Goal: Information Seeking & Learning: Learn about a topic

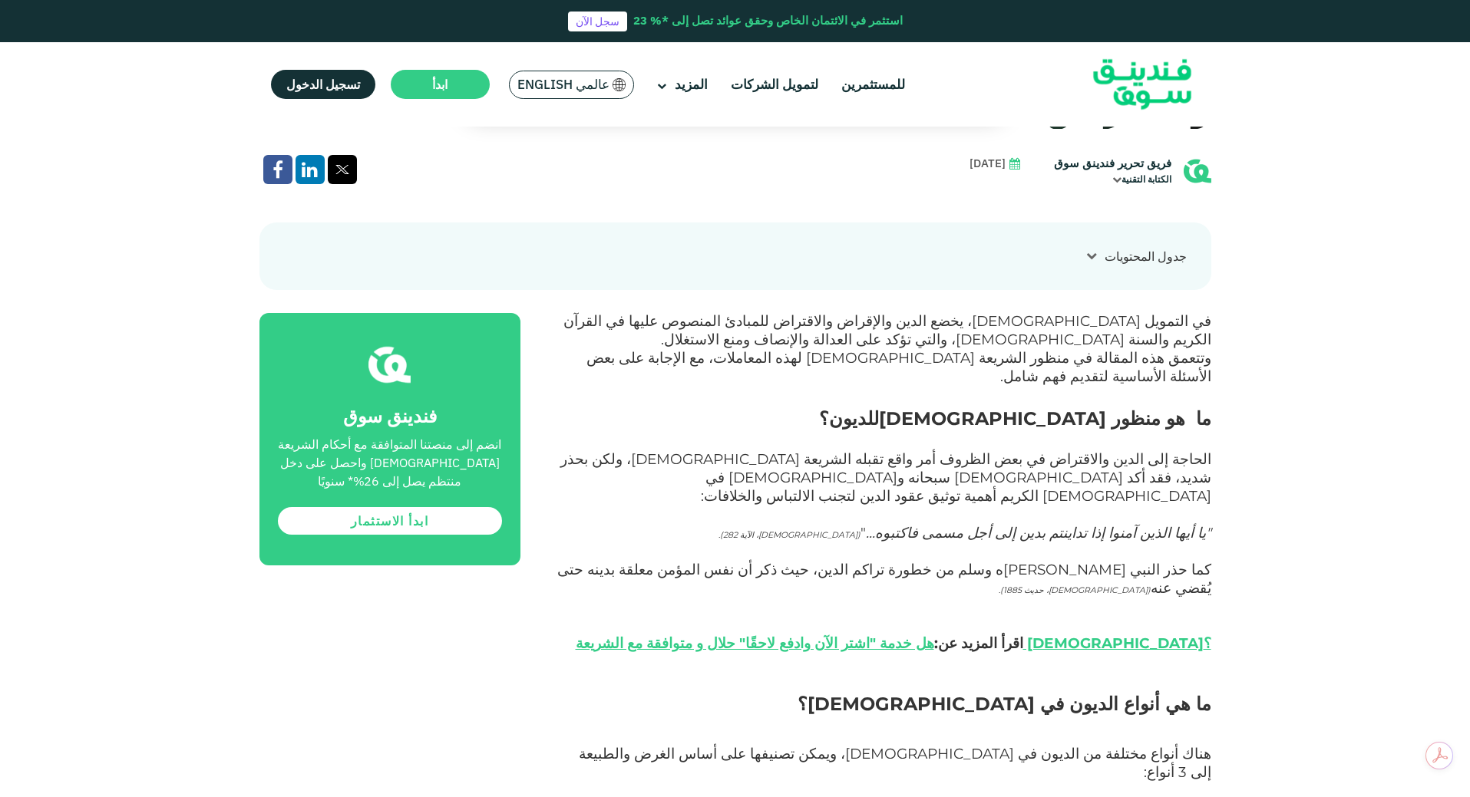
scroll to position [844, 0]
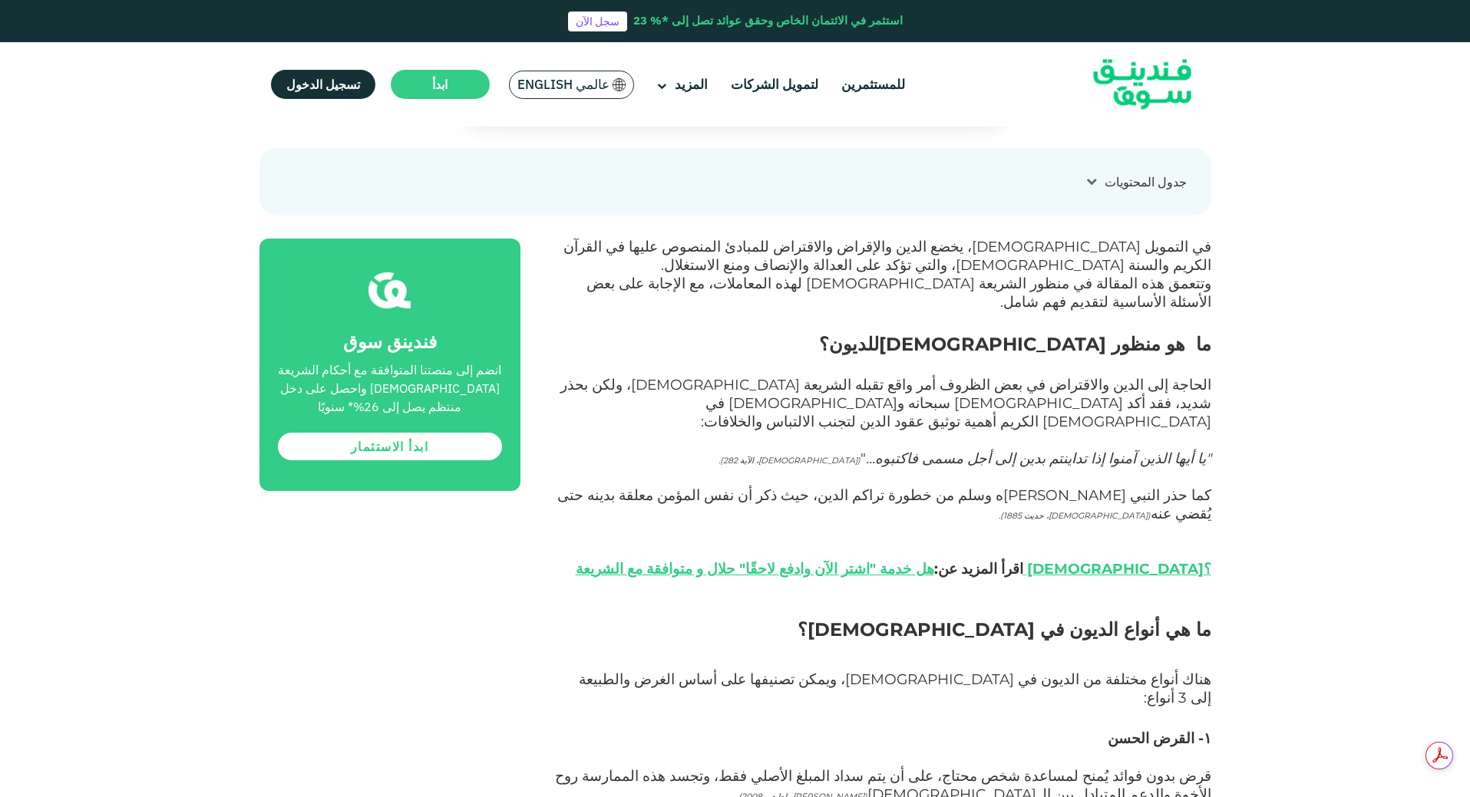
click at [1098, 450] on em "يا أيها الذين آمنوا إذا تداينتم بدين إلى أجل مسمى فاكتبوه..." at bounding box center [1036, 459] width 340 height 18
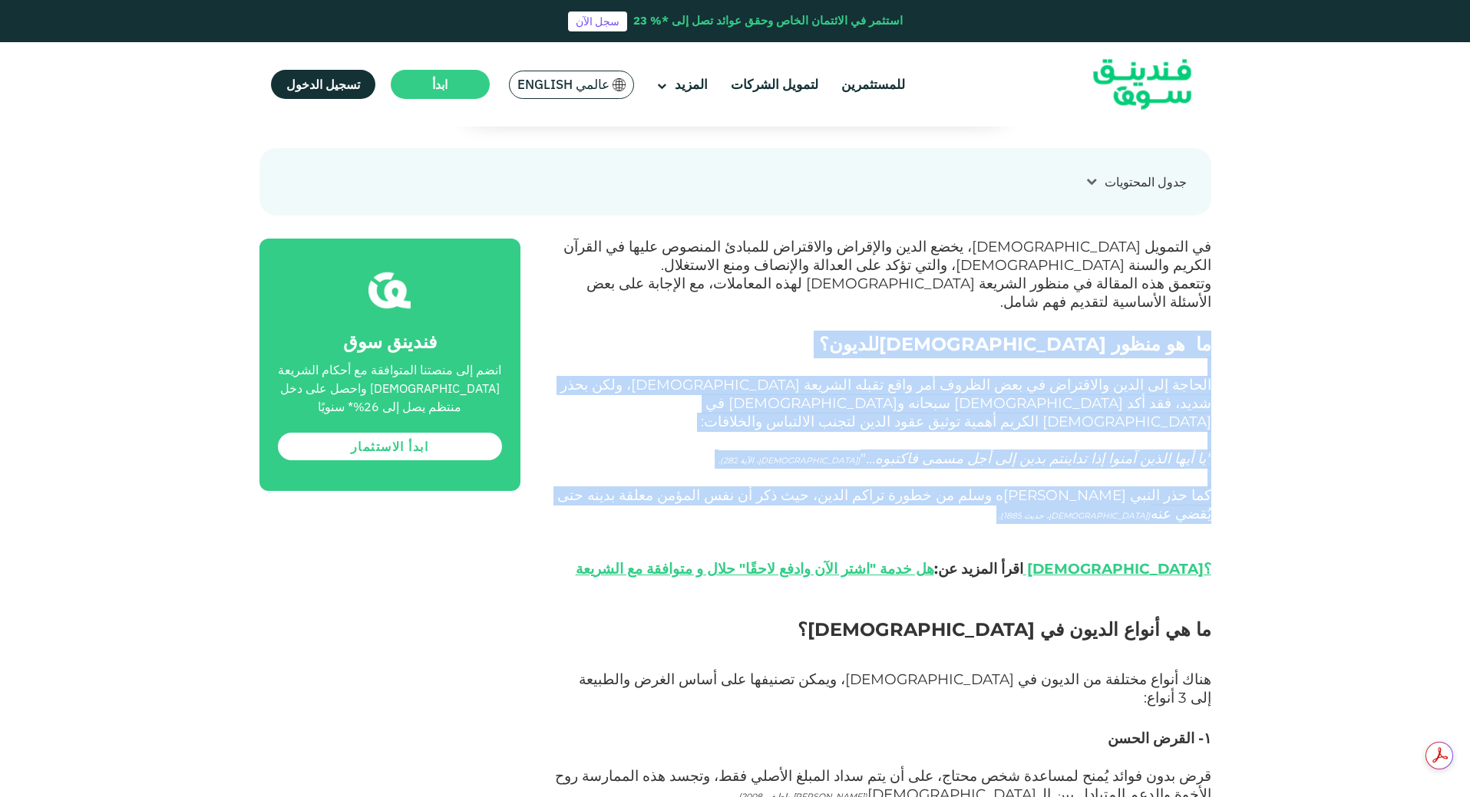
drag, startPoint x: 1213, startPoint y: 279, endPoint x: 911, endPoint y: 428, distance: 336.4
copy div "ما هو منظور [DEMOGRAPHIC_DATA] للديون؟ الحاجة إلى الدين والاقتراض في بعض الظروف…"
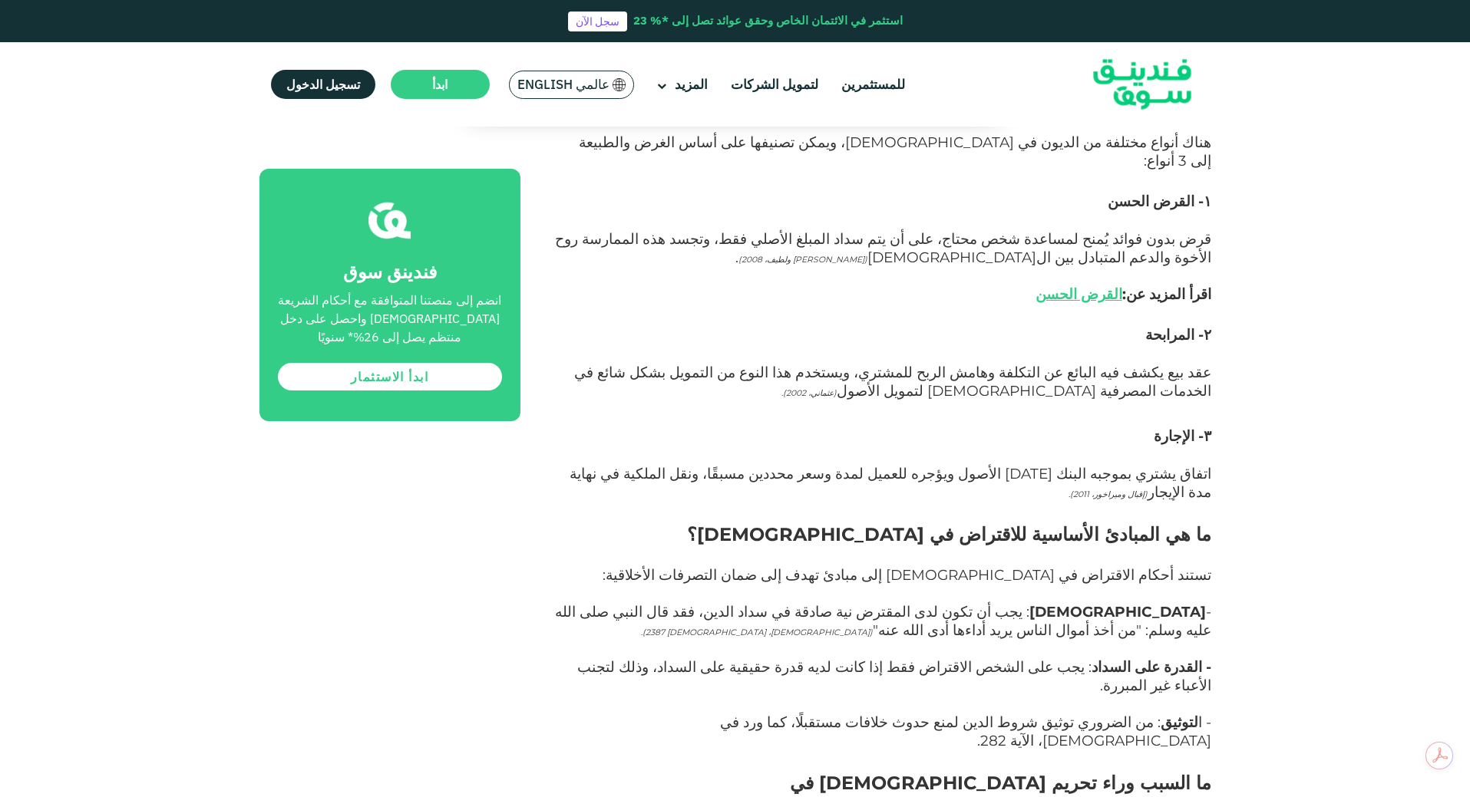
scroll to position [1458, 0]
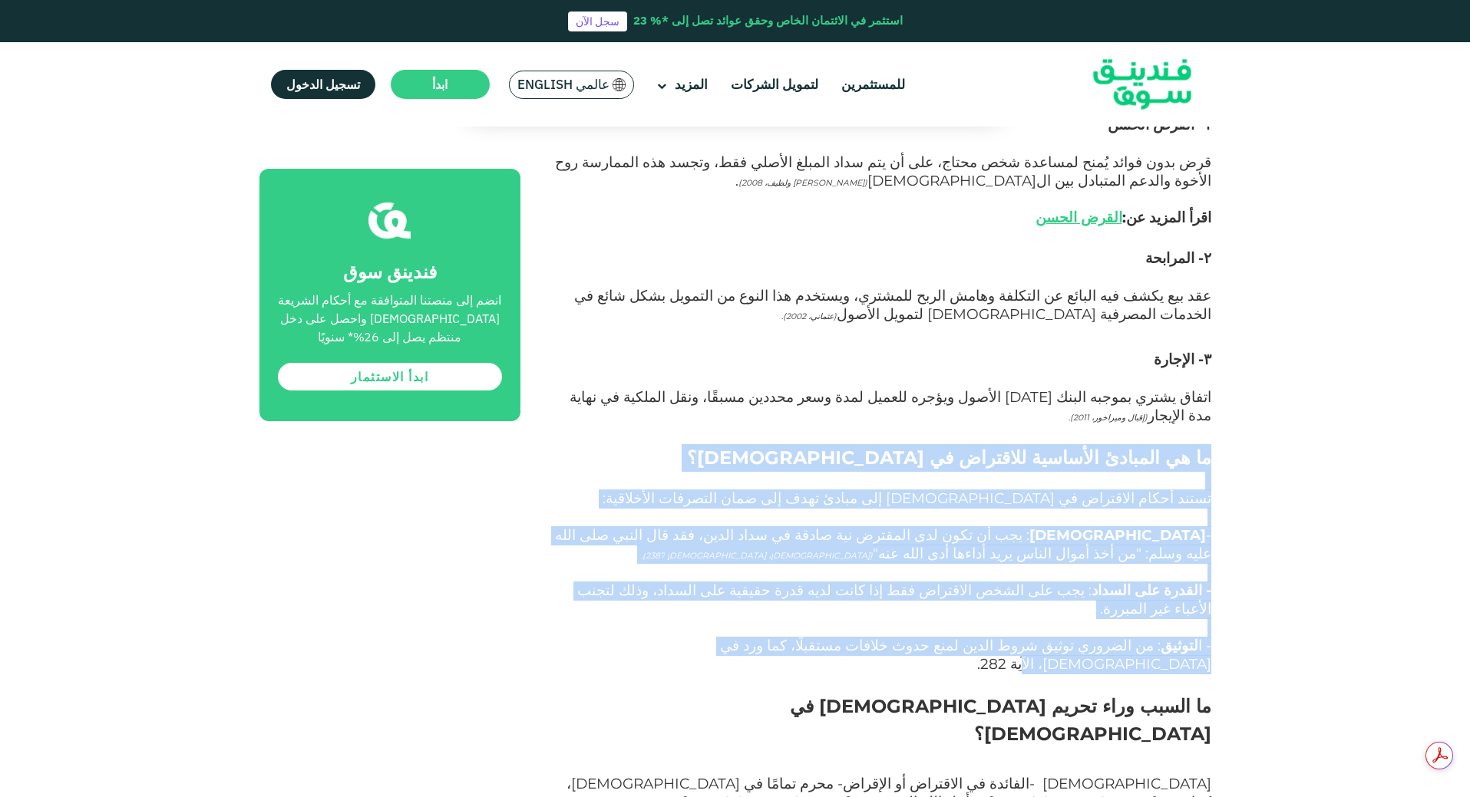
drag, startPoint x: 1213, startPoint y: 315, endPoint x: 616, endPoint y: 482, distance: 619.9
copy div "ما هي المبادئ الأساسية للاقتراض في [DEMOGRAPHIC_DATA]؟ تستند أحكام الاقتراض في …"
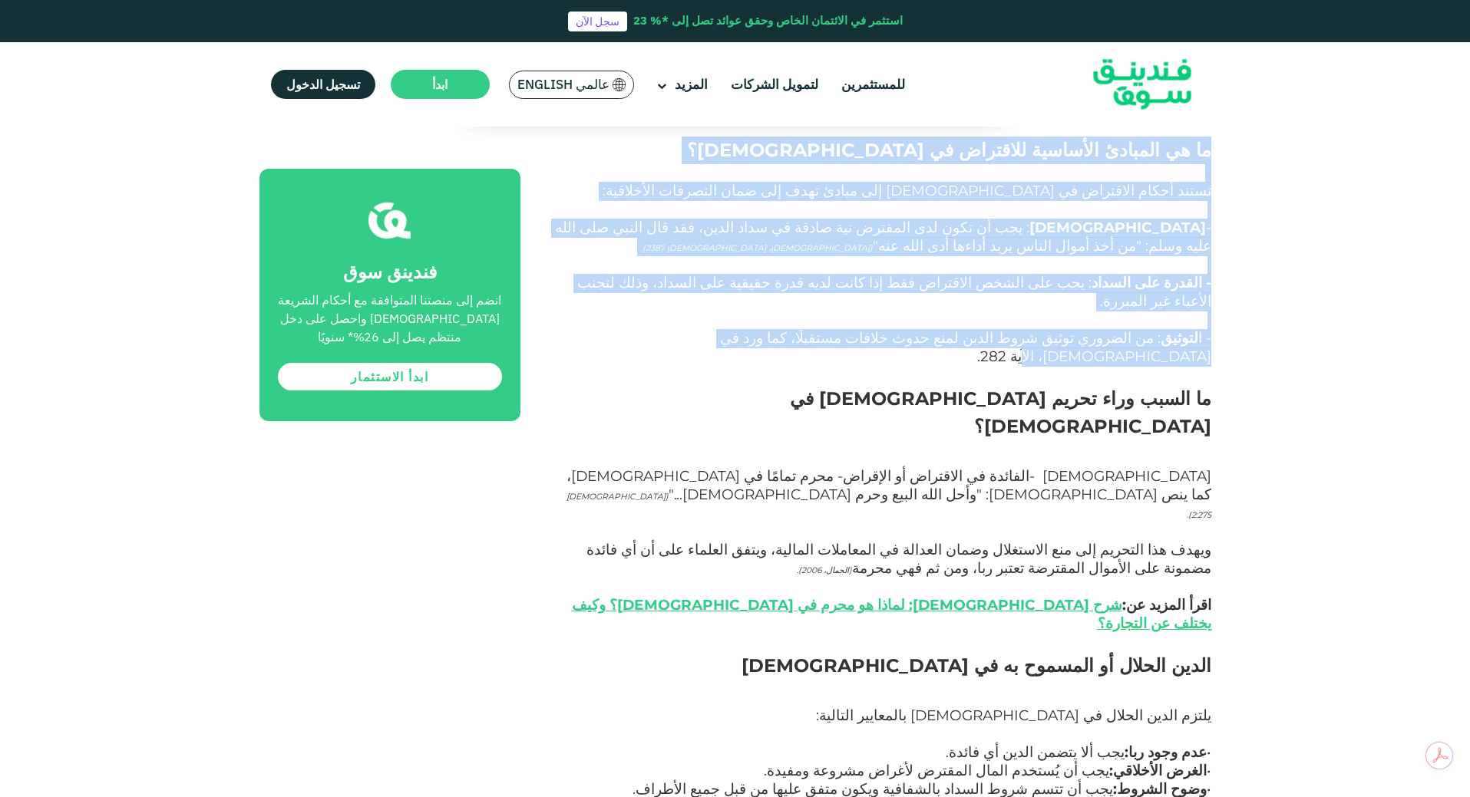
scroll to position [1765, 0]
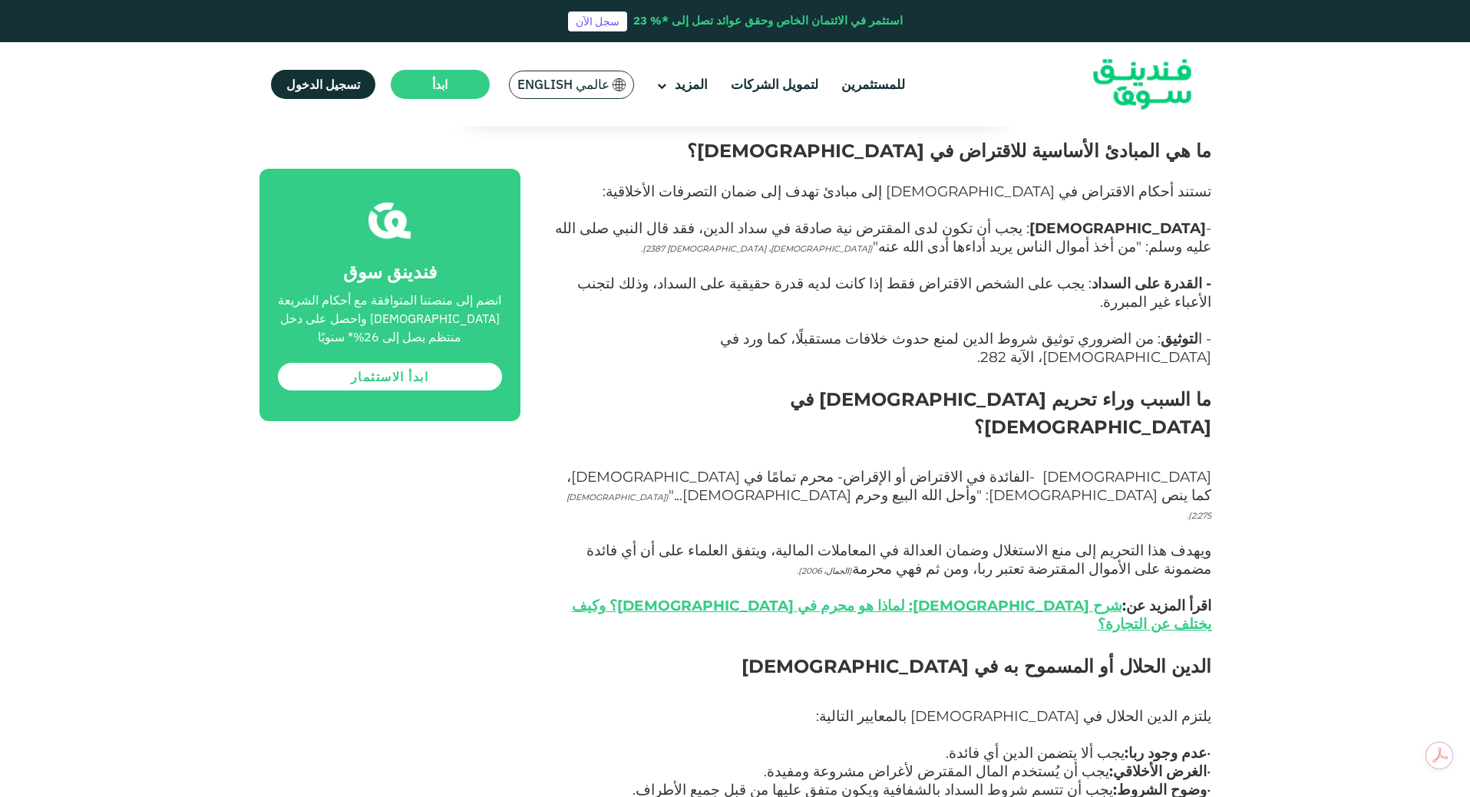
click at [1129, 386] on h2 "ما السبب وراء تحريم [DEMOGRAPHIC_DATA] في [DEMOGRAPHIC_DATA]؟" at bounding box center [883, 427] width 656 height 83
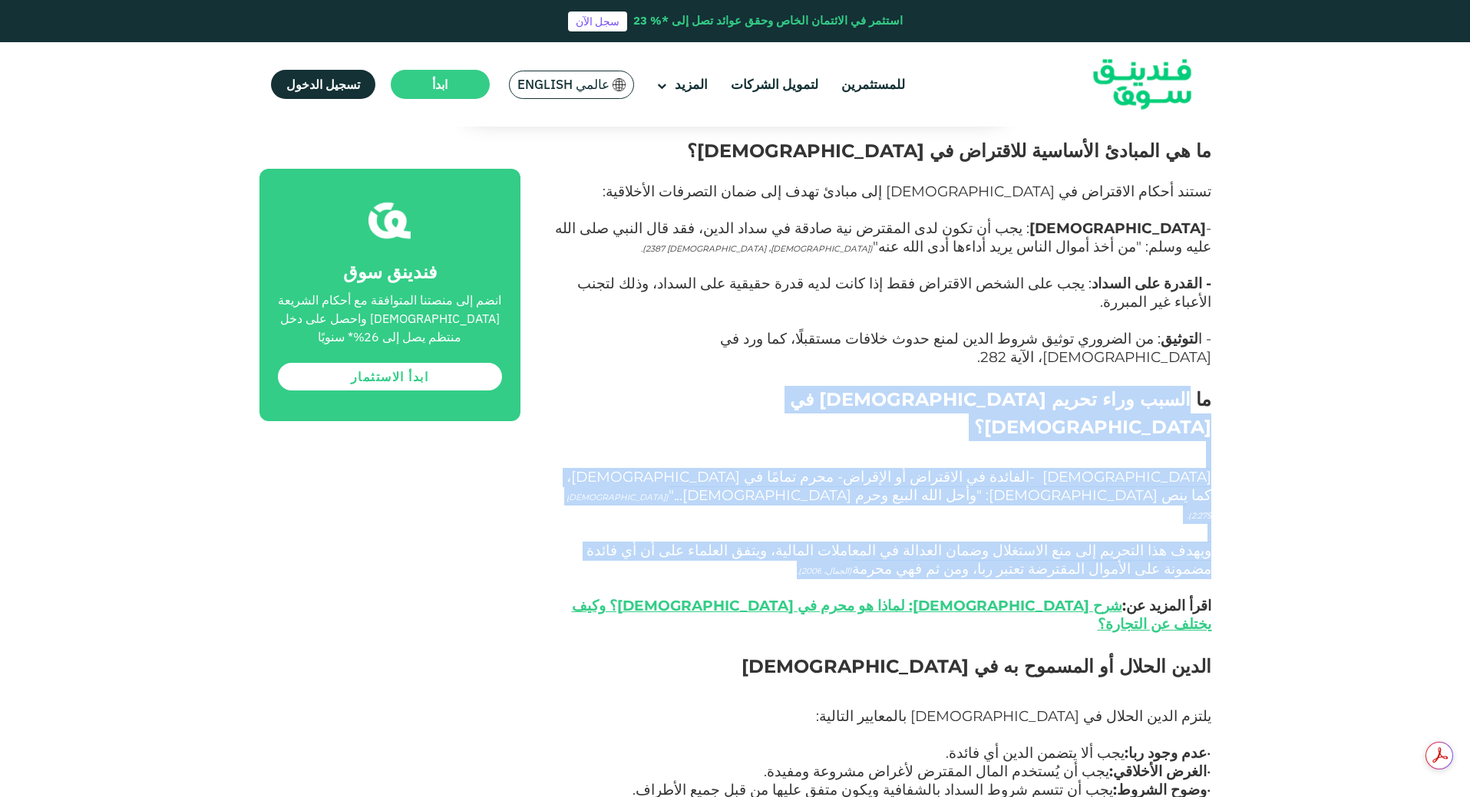
drag, startPoint x: 1194, startPoint y: 220, endPoint x: 910, endPoint y: 327, distance: 303.4
copy div "السبب وراء تحريم [DEMOGRAPHIC_DATA] في [DEMOGRAPHIC_DATA]؟ [DEMOGRAPHIC_DATA] -…"
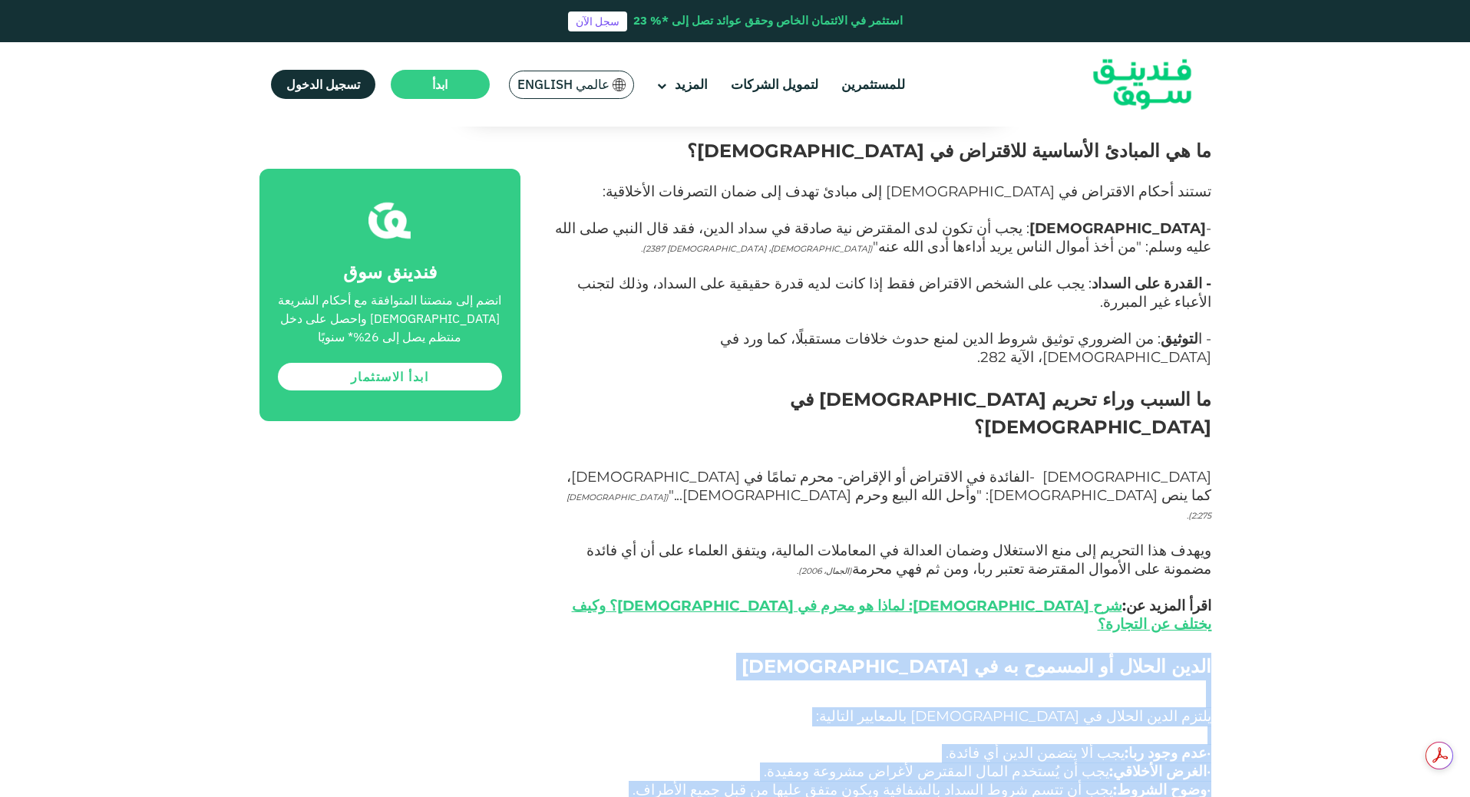
drag, startPoint x: 1216, startPoint y: 403, endPoint x: 946, endPoint y: 603, distance: 335.3
copy div "الدين الحلال أو المسموح به في [DEMOGRAPHIC_DATA] يلتزم الدين الحلال في [DEMOGRA…"
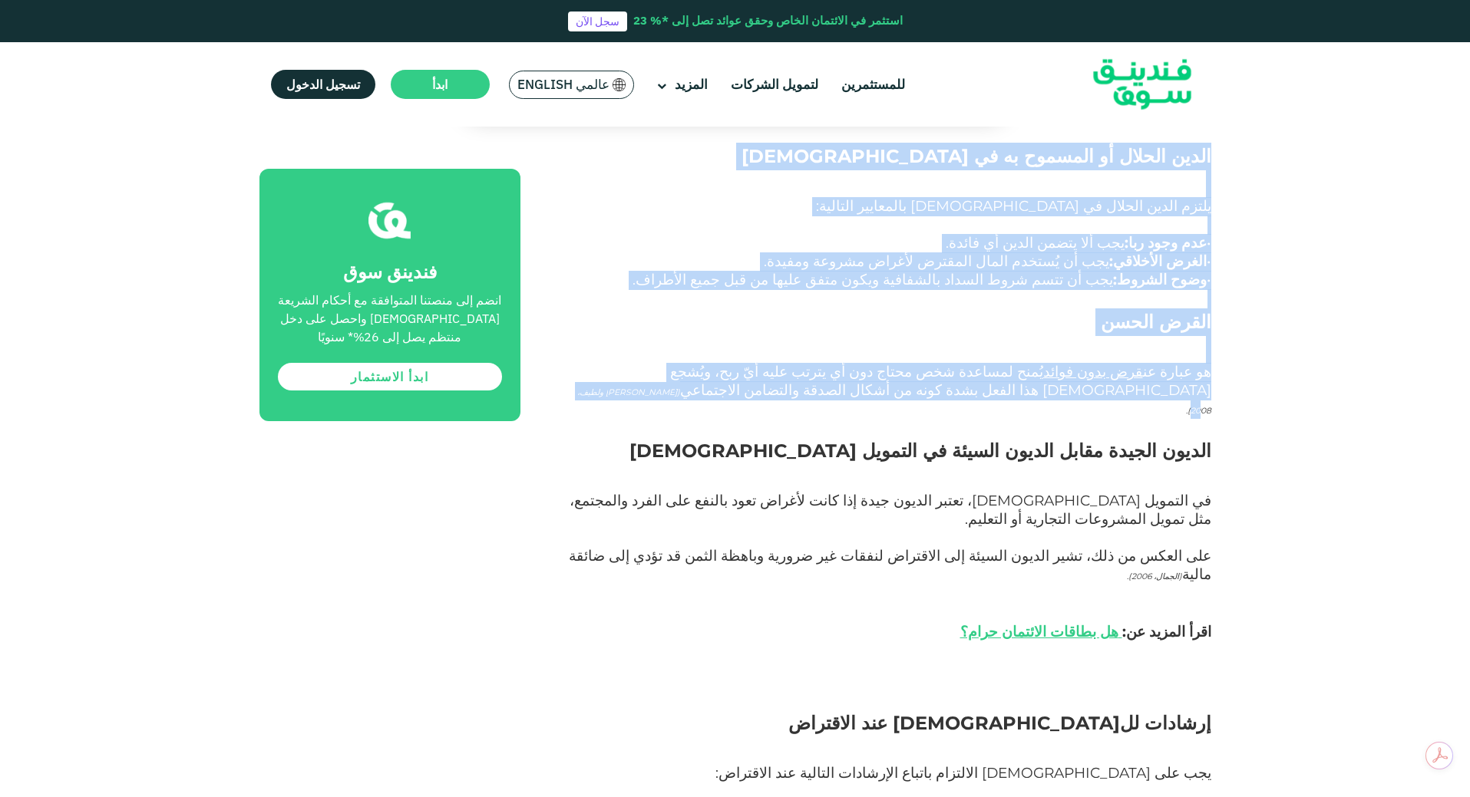
scroll to position [2303, 0]
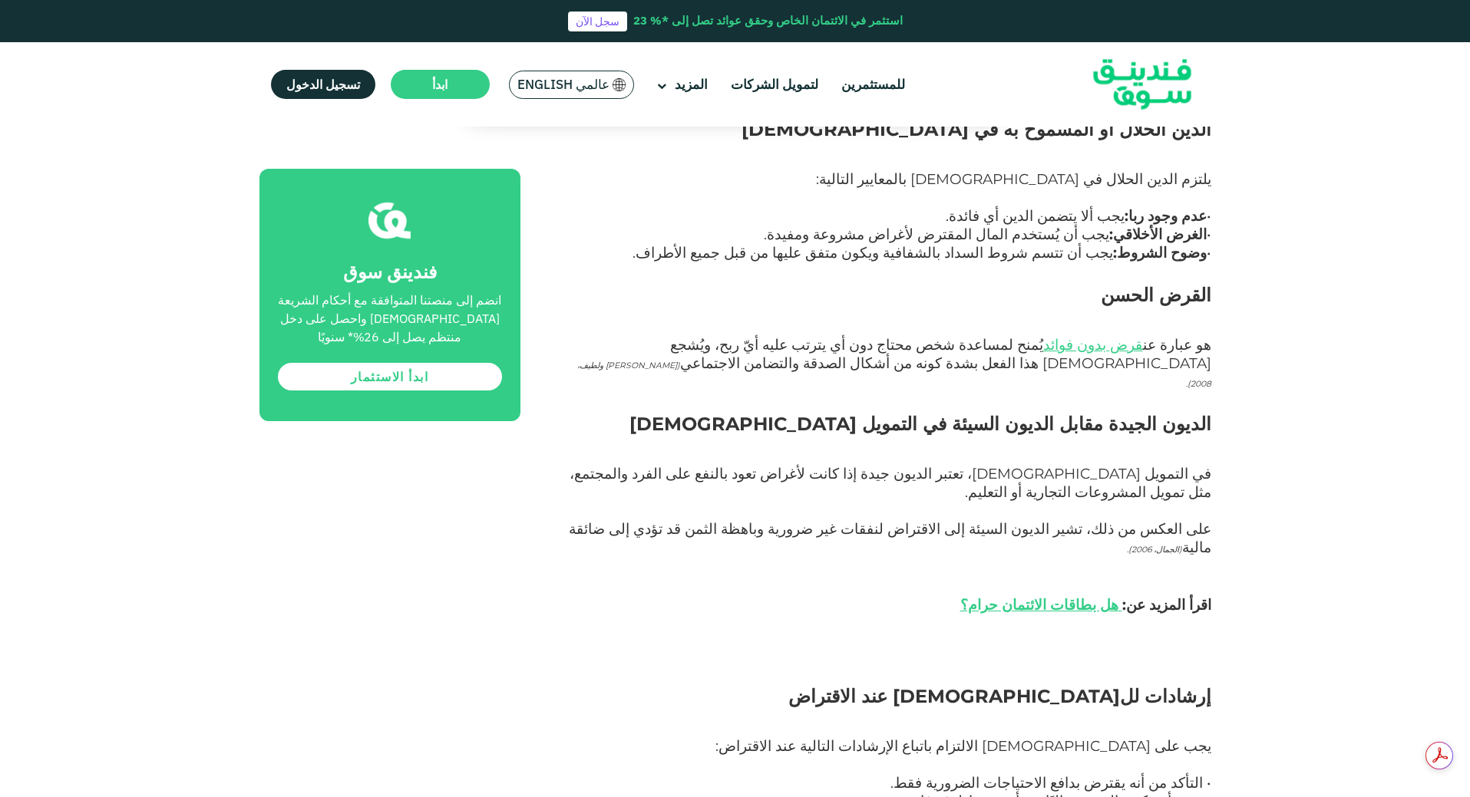
drag, startPoint x: 888, startPoint y: 507, endPoint x: 1223, endPoint y: 460, distance: 337.9
click at [1223, 460] on div "الصفحة الرئيسية المدونة الامتثال للشريعة [DATE]" at bounding box center [735, 283] width 1470 height 4895
copy div "• التأكد من أنه يقترض بدافع الاحتياجات الضرورية فقط. • يجب أن يكون القرض خاليًا…"
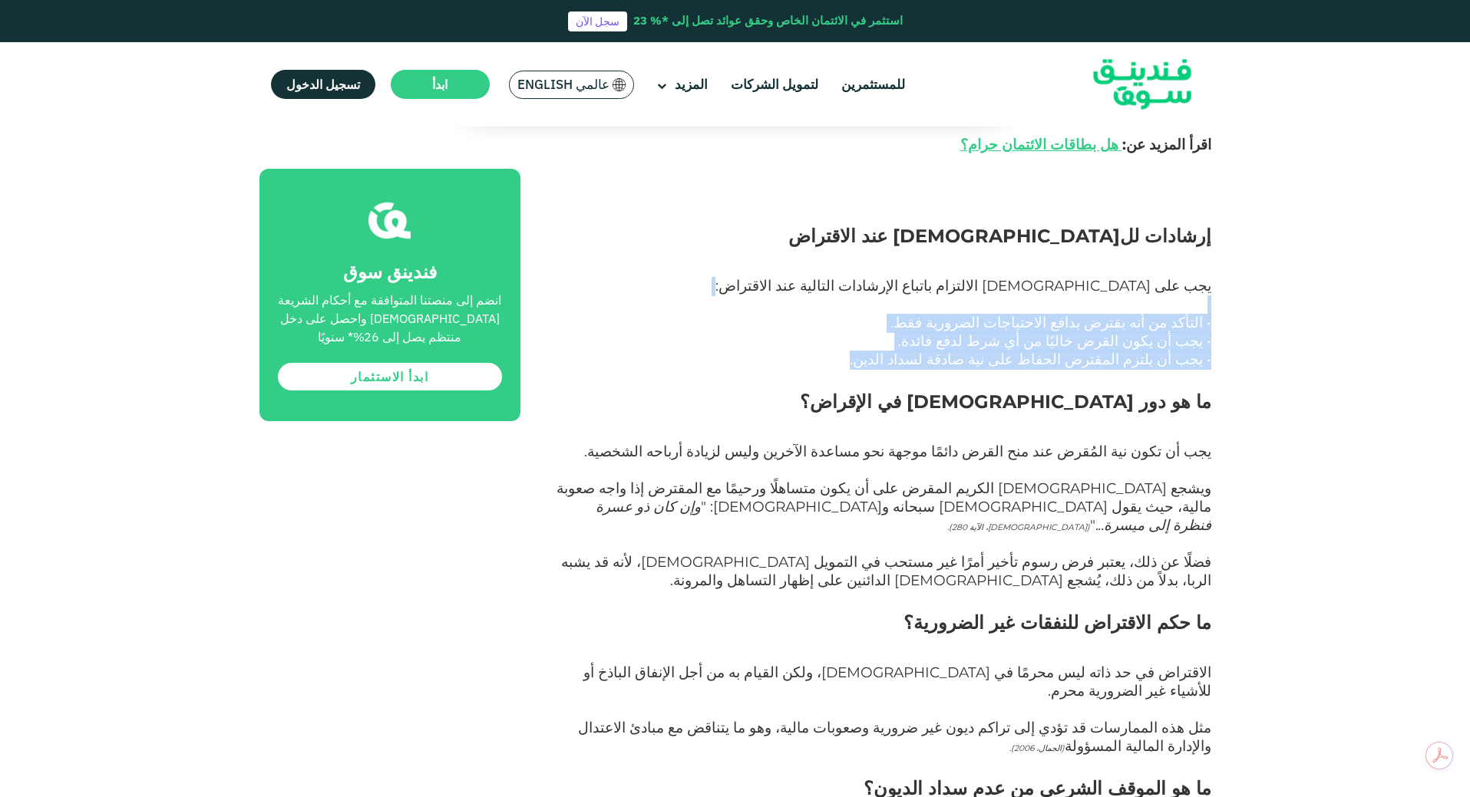
scroll to position [2840, 0]
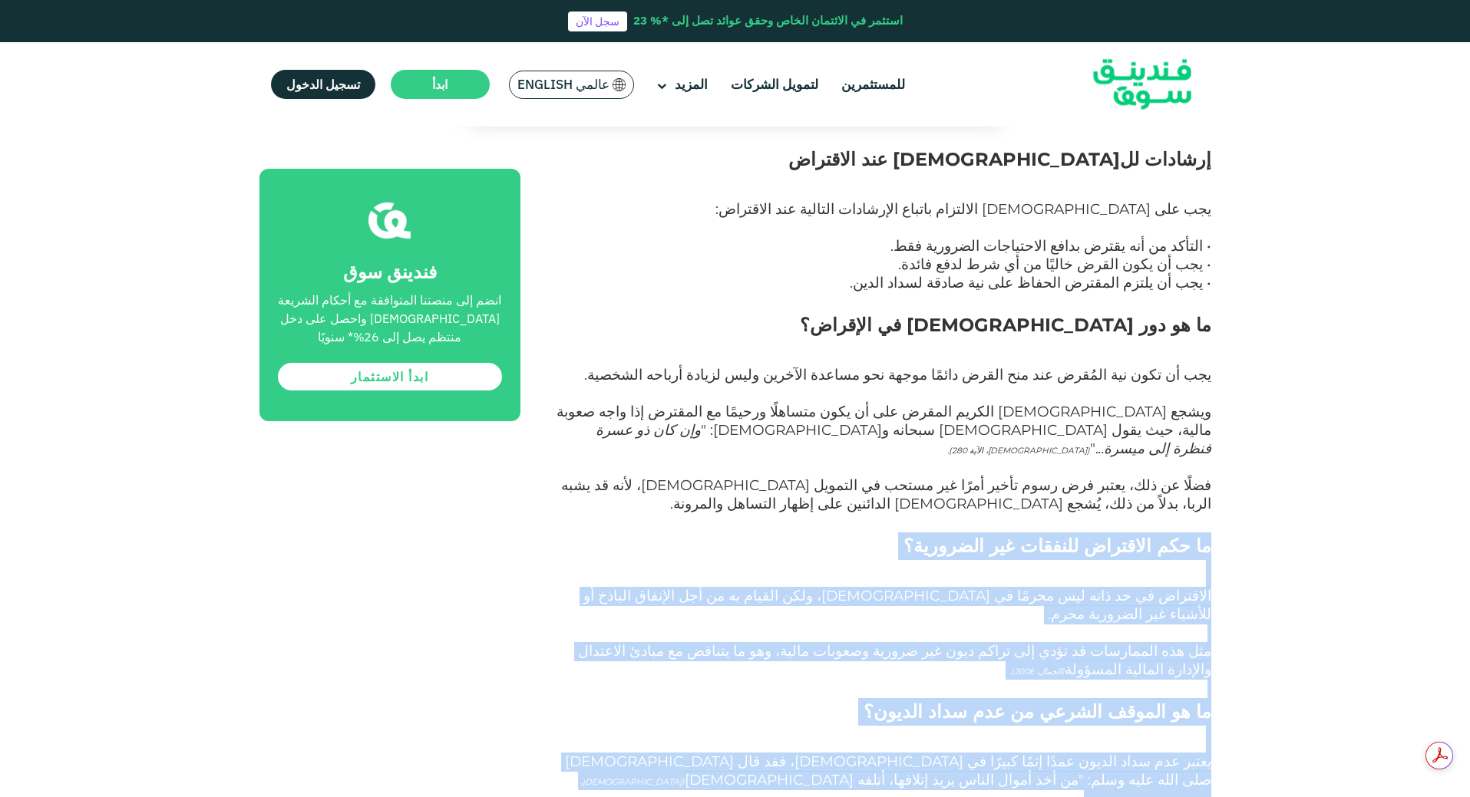
drag, startPoint x: 1153, startPoint y: 482, endPoint x: 1239, endPoint y: 213, distance: 282.8
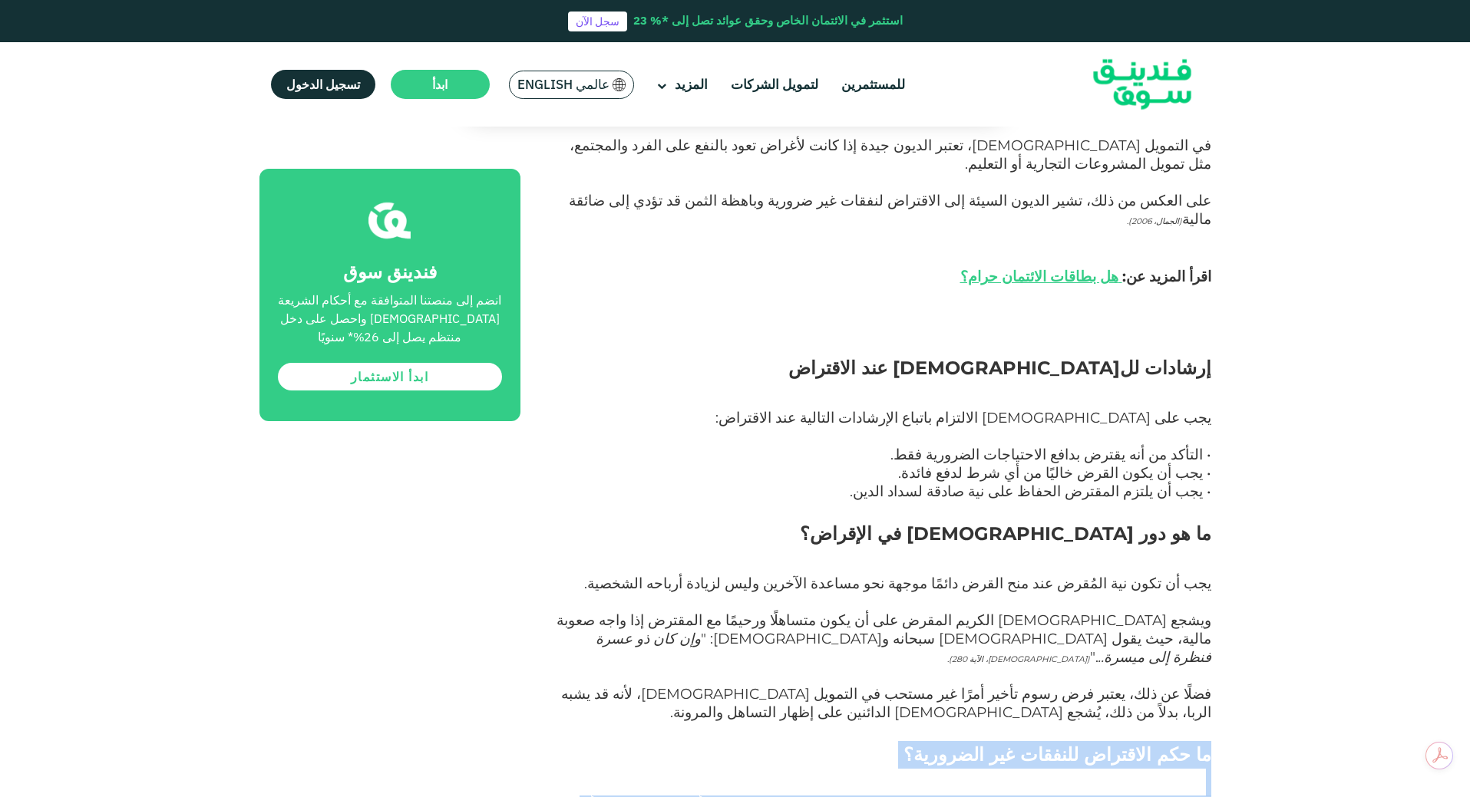
scroll to position [2610, 0]
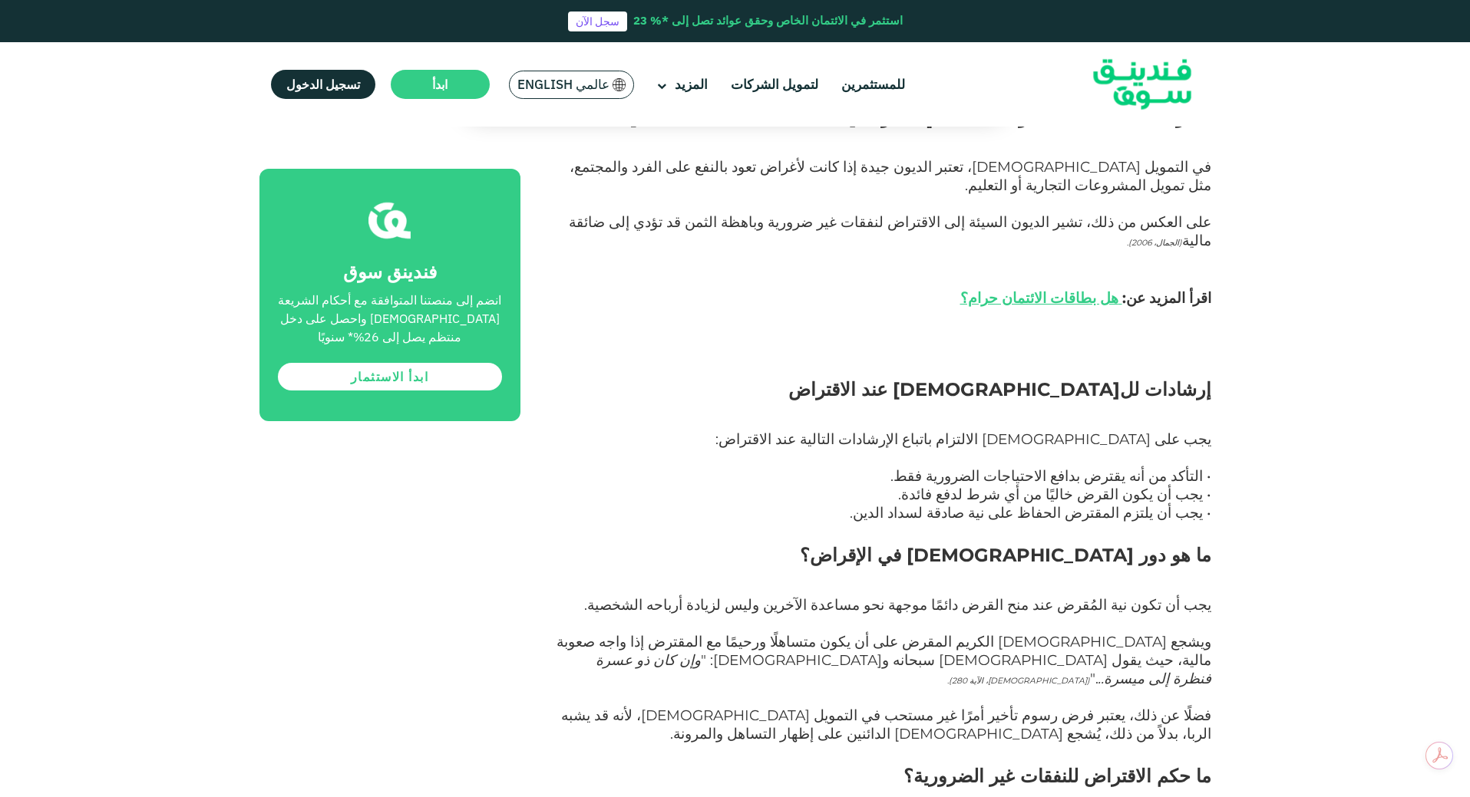
drag, startPoint x: 1125, startPoint y: 320, endPoint x: 1218, endPoint y: 263, distance: 108.9
click at [1125, 633] on span "ويشجع [DEMOGRAPHIC_DATA] المقرض على أن يكون متساهلًا ورحيمًا مع المقترض إذا واج…" at bounding box center [883, 660] width 655 height 54
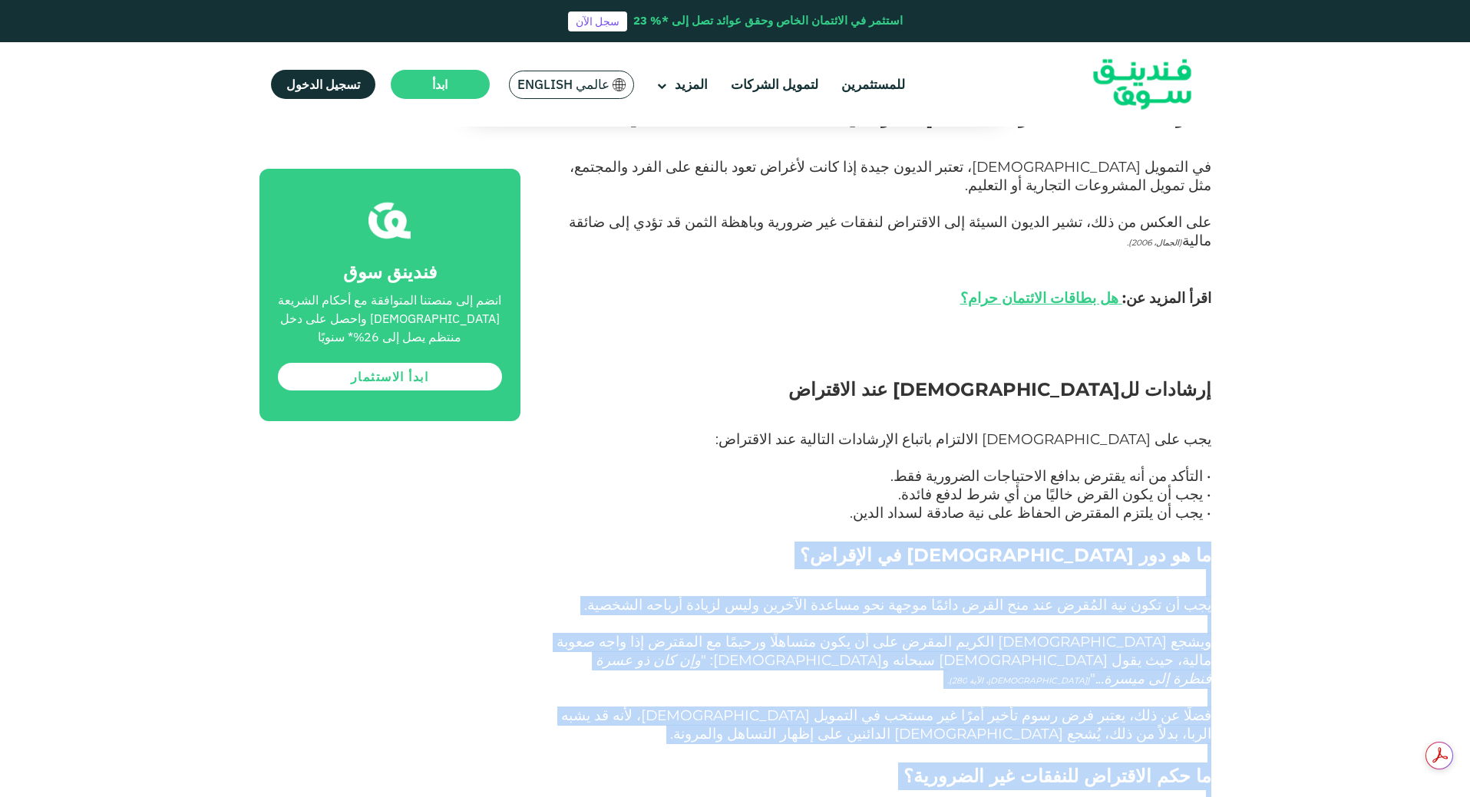
drag, startPoint x: 1232, startPoint y: 241, endPoint x: 955, endPoint y: 739, distance: 570.0
copy div "lo ip dol sitam co adipisc؟ eli se doei tem incُutl etd mag aliqu enimًa minim …"
drag, startPoint x: 879, startPoint y: 401, endPoint x: 883, endPoint y: 414, distance: 12.9
click at [879, 708] on p "فضلًا عن ذلك، يعتبر فرض رسوم تأخير أمرًا غير مستحب في التمويل [DEMOGRAPHIC_DATA…" at bounding box center [883, 735] width 656 height 55
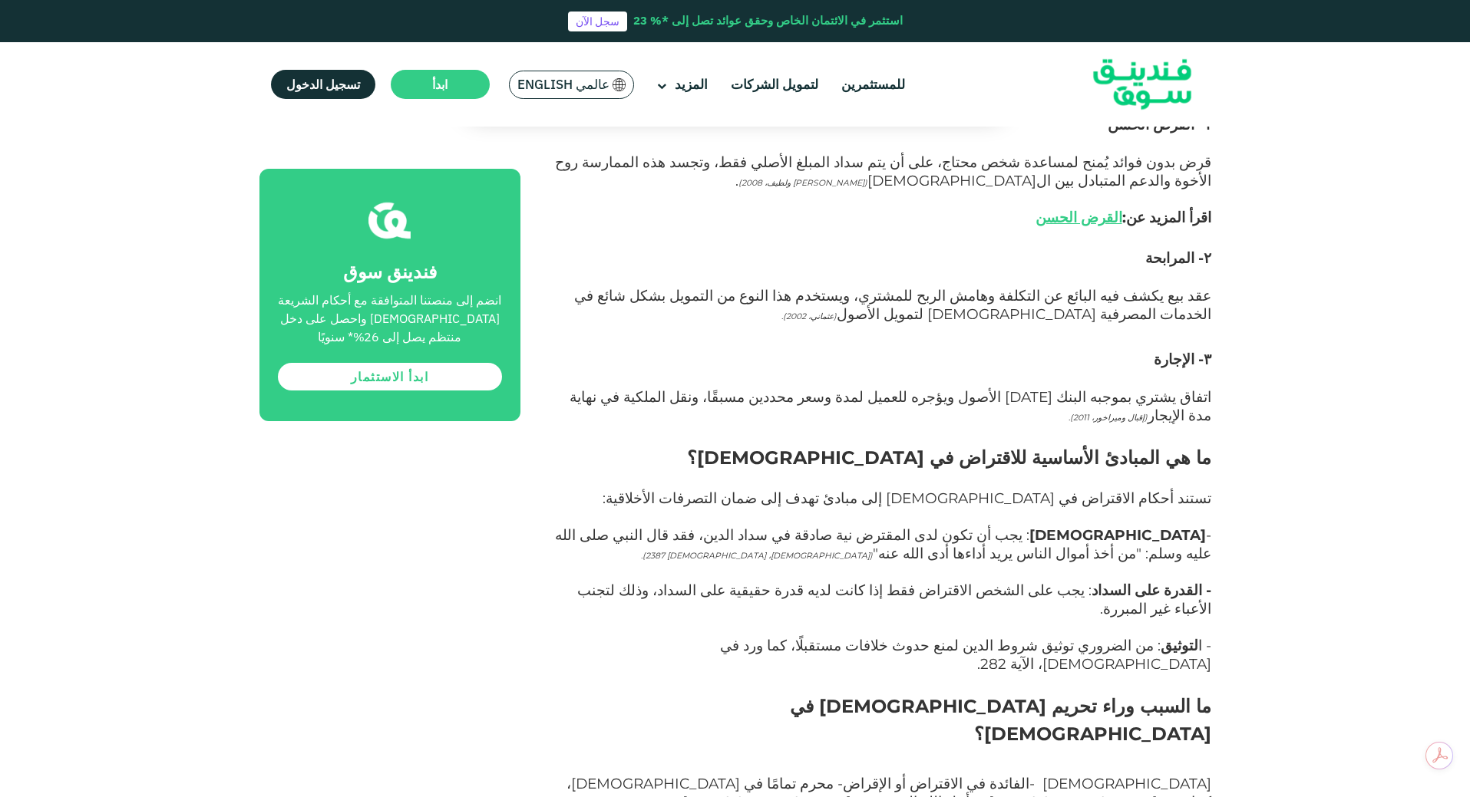
scroll to position [1535, 0]
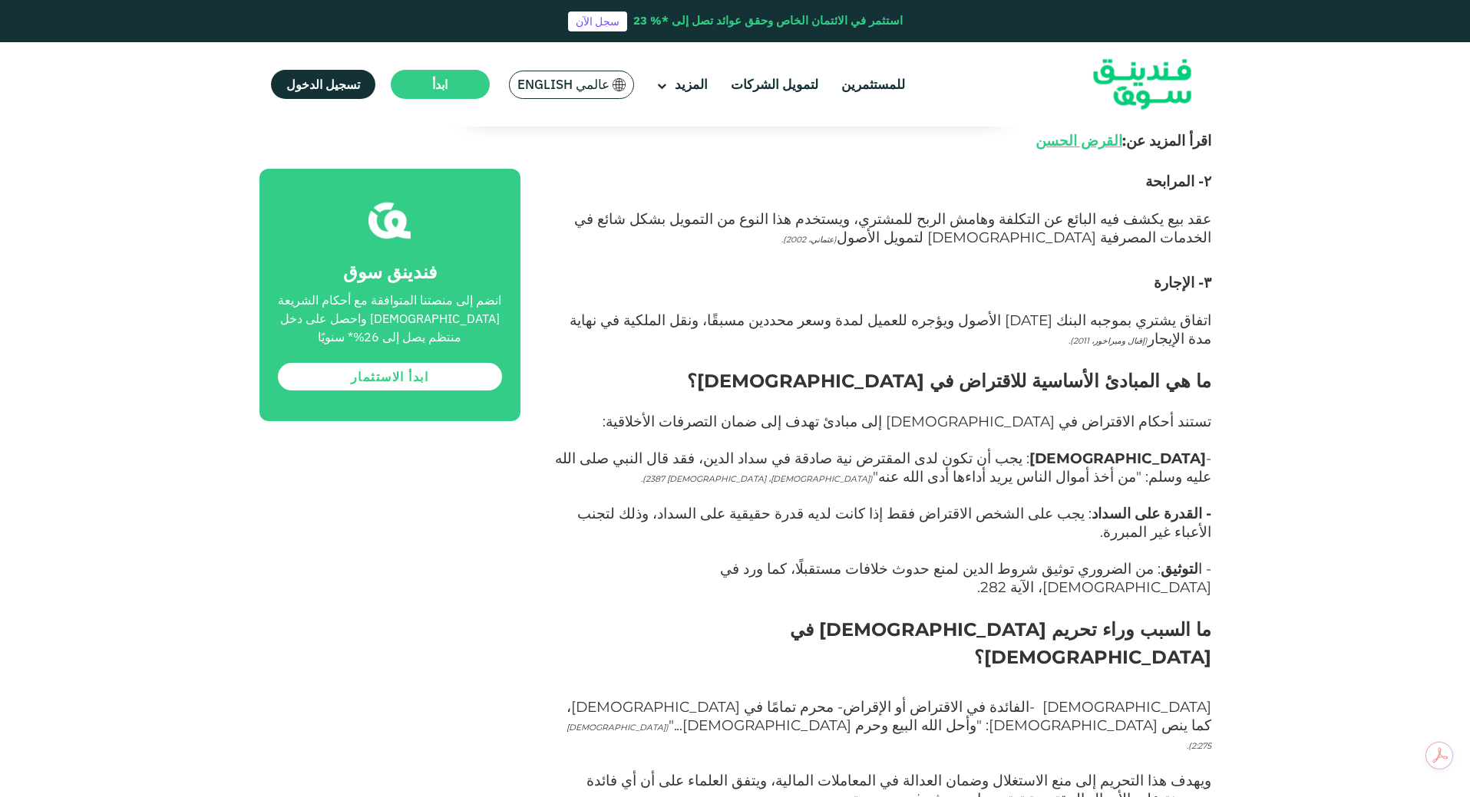
click at [976, 699] on p "الربا -الفائدة في الاقتراض أو الإقراض- محرم تمامًا في [DEMOGRAPHIC_DATA]، كما ي…" at bounding box center [883, 736] width 656 height 74
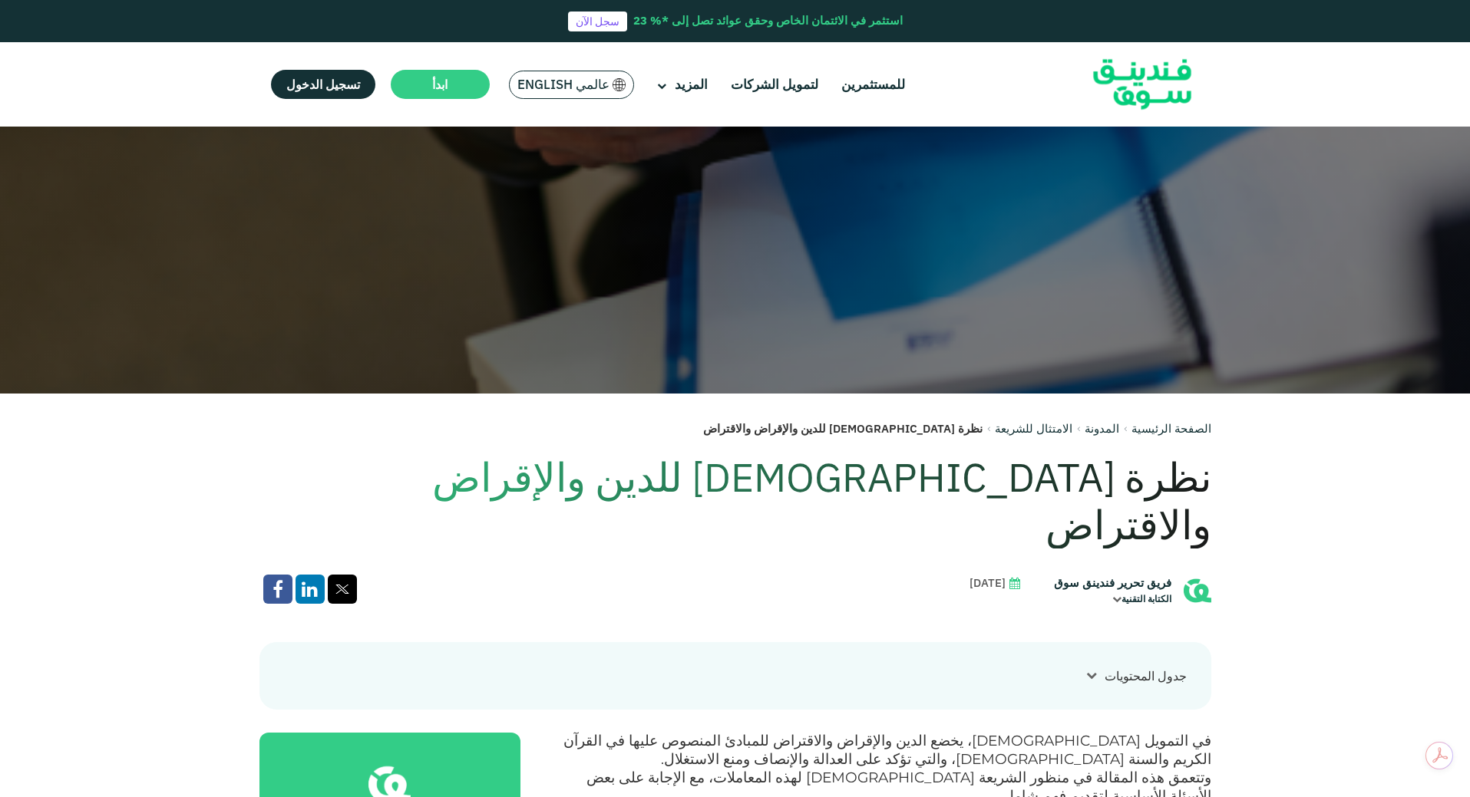
scroll to position [307, 0]
